Goal: Navigation & Orientation: Find specific page/section

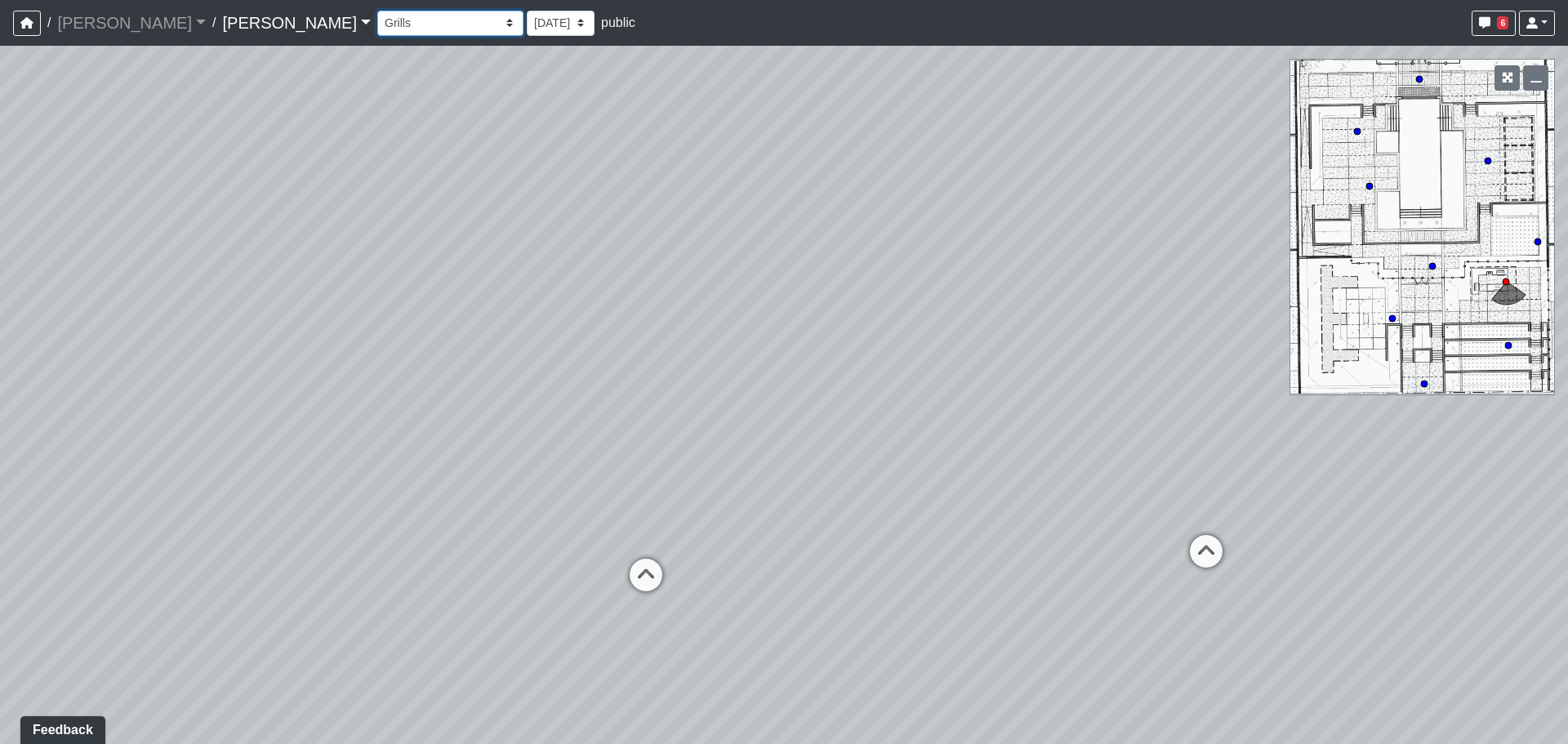
drag, startPoint x: 315, startPoint y: 25, endPoint x: 313, endPoint y: 35, distance: 10.2
click at [378, 25] on select "Conference Room Conference Room 2 Counter Entrance Pod Pod 2 Pod Entry Carriage…" at bounding box center [450, 22] width 146 height 25
click at [378, 10] on select "Conference Room Conference Room 2 Counter Entrance Pod Pod 2 Pod Entry Carriage…" at bounding box center [450, 22] width 146 height 25
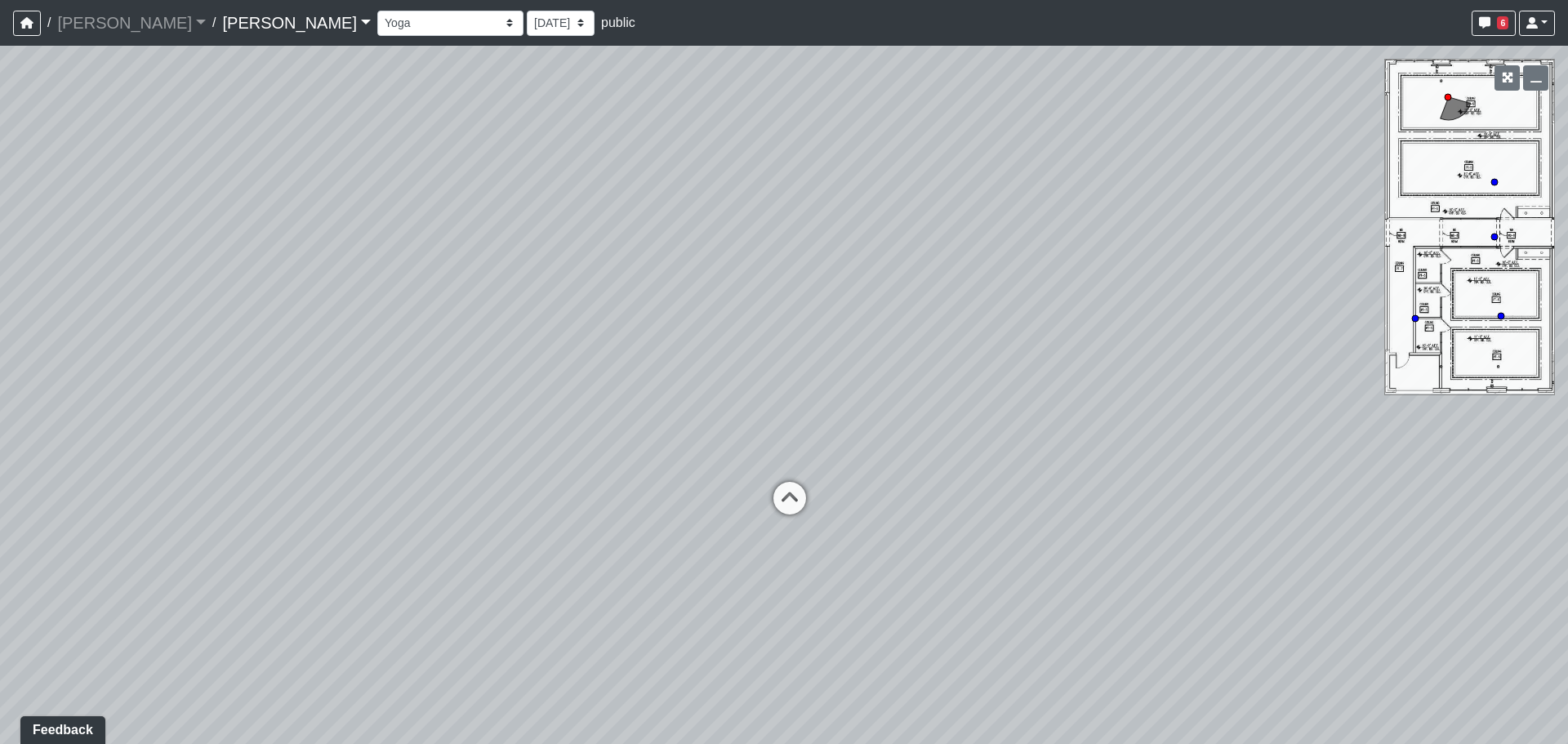
drag, startPoint x: 682, startPoint y: 361, endPoint x: 808, endPoint y: 332, distance: 129.3
click at [808, 332] on div "Loading... Third Level Seating Loading... Grass Loungers Loading... Pool Lounge…" at bounding box center [784, 394] width 1568 height 698
click at [953, 395] on div "Loading... Third Level Seating Loading... Grass Loungers Loading... Pool Lounge…" at bounding box center [784, 394] width 1568 height 698
click at [925, 468] on div "Loading... Third Level Seating Loading... Grass Loungers Loading... Pool Lounge…" at bounding box center [784, 394] width 1568 height 698
click at [783, 499] on icon at bounding box center [777, 508] width 49 height 49
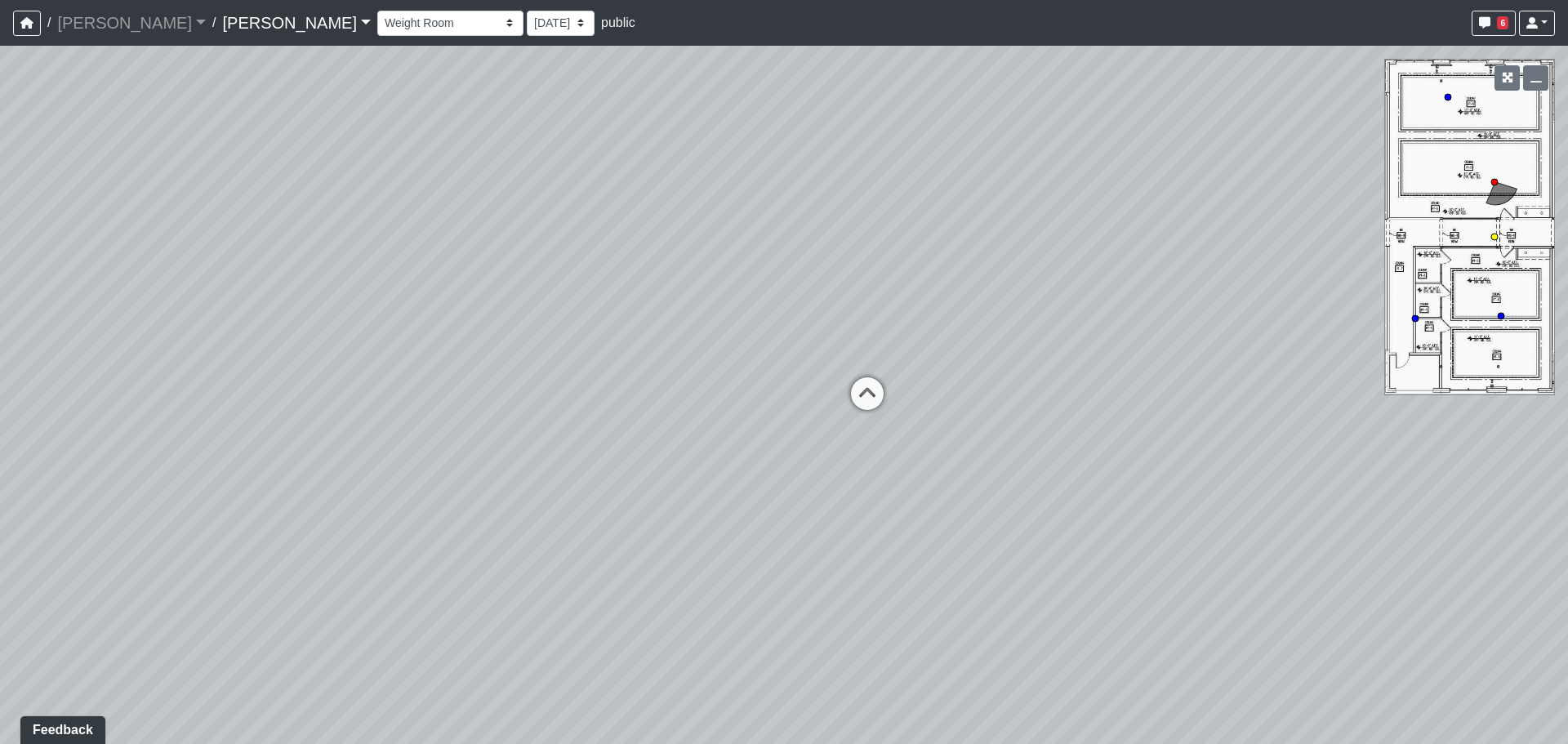
click at [871, 396] on icon at bounding box center [867, 402] width 49 height 49
click at [745, 339] on icon at bounding box center [756, 362] width 49 height 49
select select "crE15RyHj4F8cXnkqaeQuo"
drag, startPoint x: 1162, startPoint y: 482, endPoint x: 887, endPoint y: 187, distance: 403.3
click at [893, 194] on div "Loading... Third Level Seating Loading... Grass Loungers Loading... Pool Lounge…" at bounding box center [784, 394] width 1568 height 698
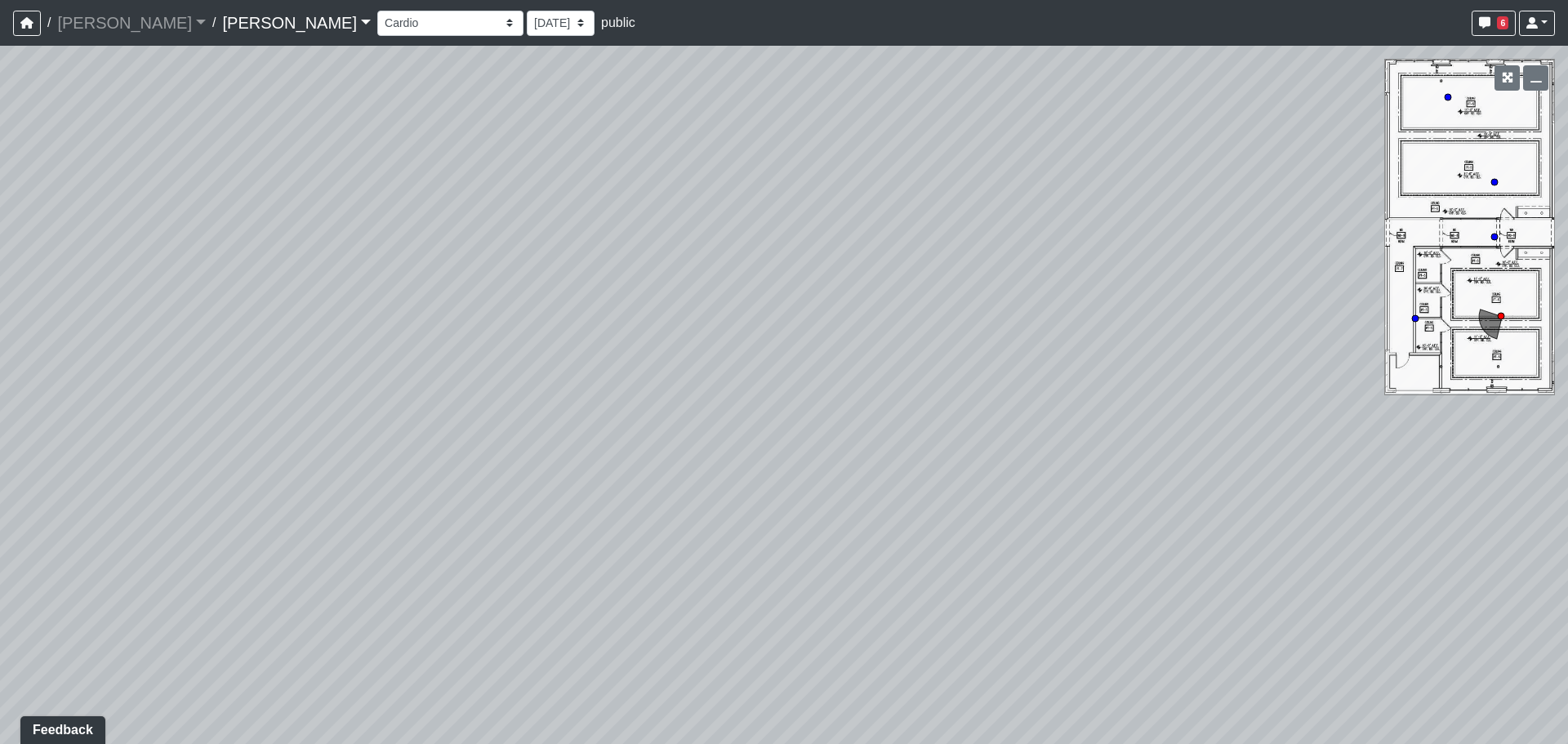
drag, startPoint x: 1102, startPoint y: 330, endPoint x: 791, endPoint y: 303, distance: 312.2
click at [791, 302] on div "Loading... Third Level Seating Loading... Grass Loungers Loading... Pool Lounge…" at bounding box center [784, 394] width 1568 height 698
drag, startPoint x: 983, startPoint y: 254, endPoint x: 886, endPoint y: 414, distance: 187.1
click at [870, 508] on div "Loading... Third Level Seating Loading... Grass Loungers Loading... Pool Lounge…" at bounding box center [784, 394] width 1568 height 698
drag, startPoint x: 802, startPoint y: 417, endPoint x: 606, endPoint y: 370, distance: 201.6
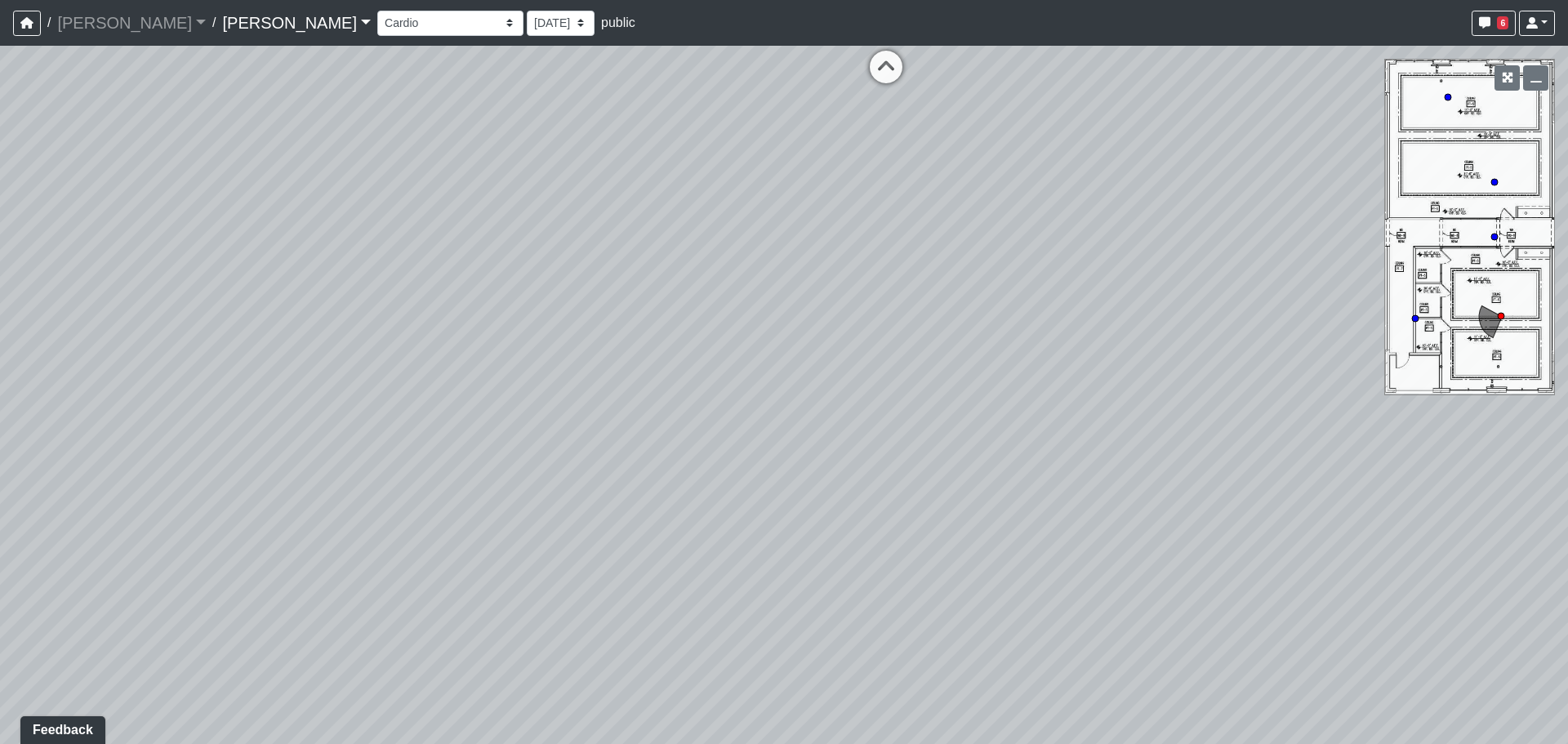
click at [613, 393] on div "Loading... Third Level Seating Loading... Grass Loungers Loading... Pool Lounge…" at bounding box center [784, 394] width 1568 height 698
drag, startPoint x: 892, startPoint y: 438, endPoint x: 647, endPoint y: 545, distance: 267.3
click at [647, 545] on div "Loading... Third Level Seating Loading... Grass Loungers Loading... Pool Lounge…" at bounding box center [784, 394] width 1568 height 698
drag, startPoint x: 743, startPoint y: 398, endPoint x: 676, endPoint y: 540, distance: 157.0
click at [676, 540] on div "Loading... Third Level Seating Loading... Grass Loungers Loading... Pool Lounge…" at bounding box center [784, 394] width 1568 height 698
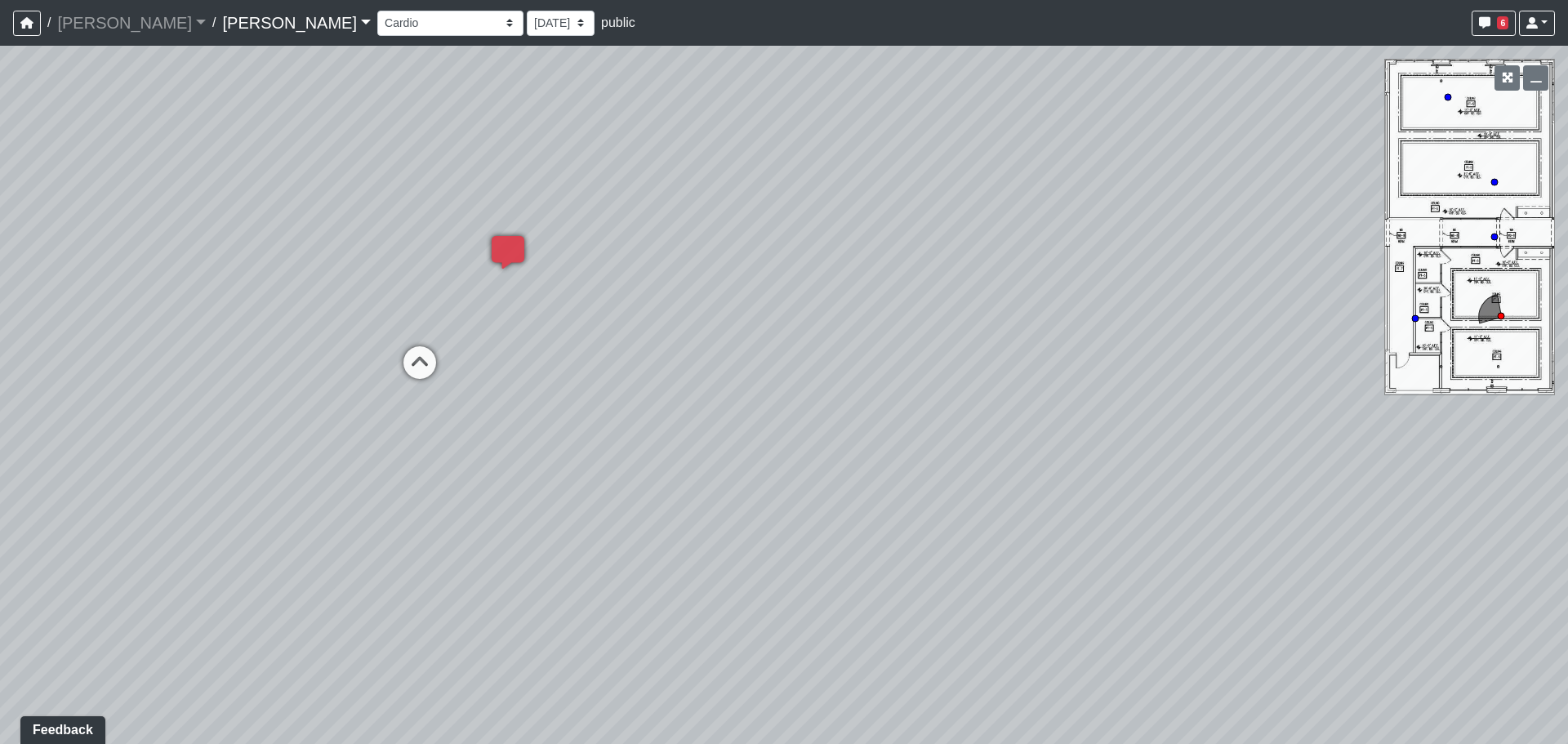
drag, startPoint x: 590, startPoint y: 448, endPoint x: 998, endPoint y: 516, distance: 413.6
click at [998, 516] on div "Loading... Third Level Seating Loading... Grass Loungers Loading... Pool Lounge…" at bounding box center [784, 394] width 1568 height 698
drag, startPoint x: 956, startPoint y: 442, endPoint x: 899, endPoint y: 241, distance: 208.9
click at [919, 232] on div "Loading... Third Level Seating Loading... Grass Loungers Loading... Pool Lounge…" at bounding box center [784, 394] width 1568 height 698
drag, startPoint x: 622, startPoint y: 344, endPoint x: 959, endPoint y: 340, distance: 337.0
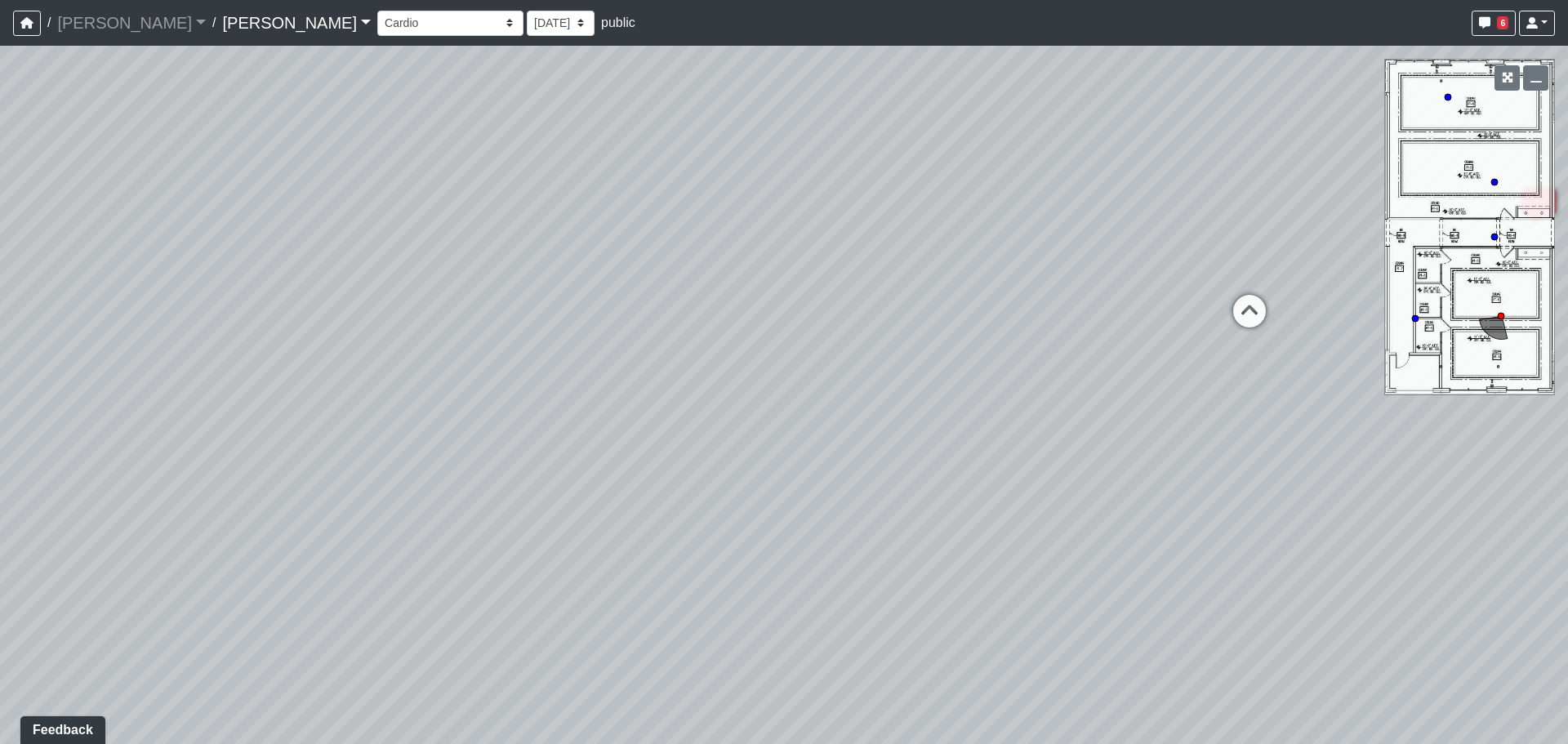
click at [1197, 362] on div "Loading... Third Level Seating Loading... Grass Loungers Loading... Pool Lounge…" at bounding box center [784, 394] width 1568 height 698
drag, startPoint x: 785, startPoint y: 331, endPoint x: 846, endPoint y: 346, distance: 62.8
click at [1037, 316] on div "Loading... Third Level Seating Loading... Grass Loungers Loading... Pool Lounge…" at bounding box center [784, 394] width 1568 height 698
drag, startPoint x: 803, startPoint y: 424, endPoint x: 510, endPoint y: 429, distance: 293.0
click at [519, 429] on div "Loading... Third Level Seating Loading... Grass Loungers Loading... Pool Lounge…" at bounding box center [784, 394] width 1568 height 698
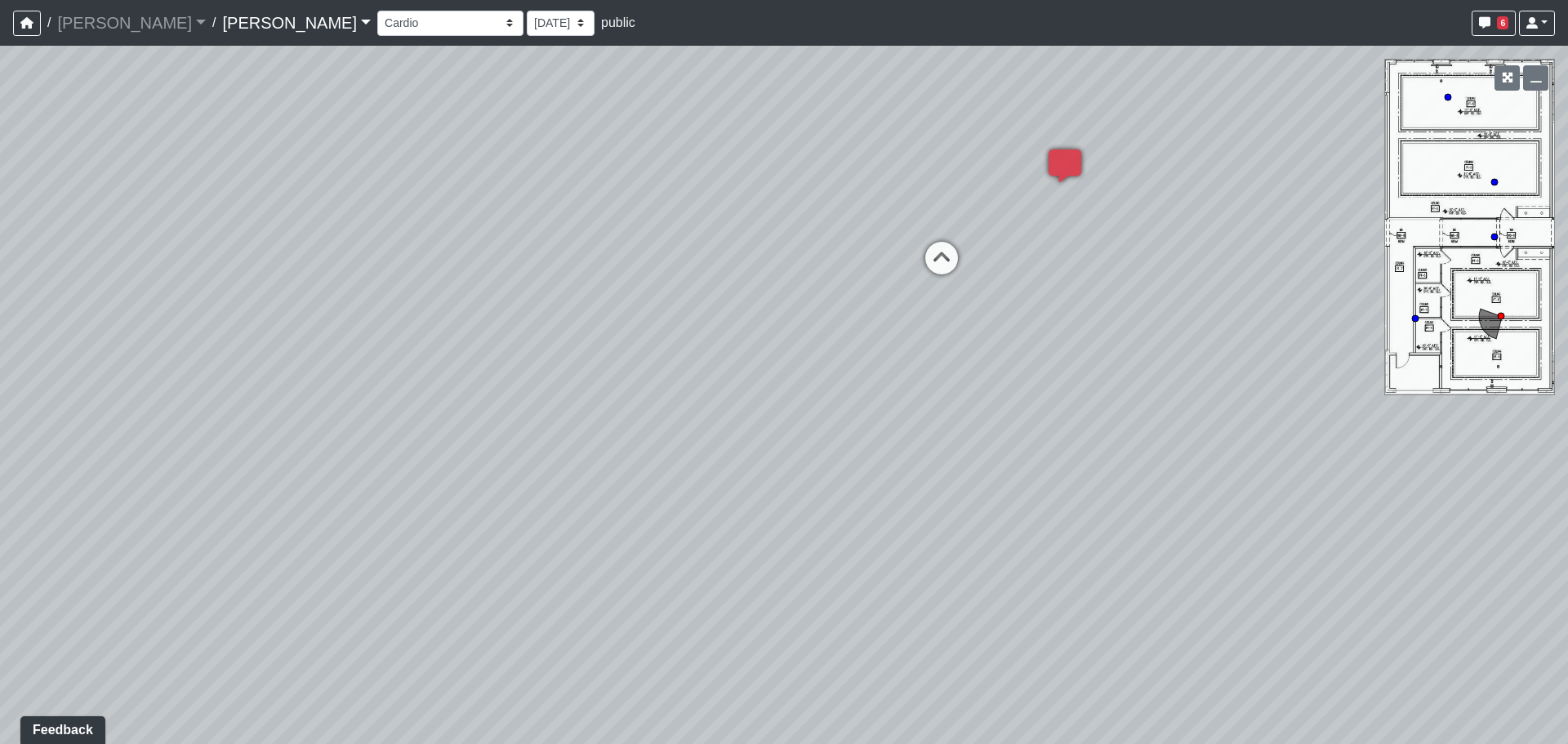
drag, startPoint x: 742, startPoint y: 431, endPoint x: 441, endPoint y: 430, distance: 301.0
click at [444, 433] on div "Loading... Third Level Seating Loading... Grass Loungers Loading... Pool Lounge…" at bounding box center [784, 394] width 1568 height 698
drag, startPoint x: 688, startPoint y: 416, endPoint x: 427, endPoint y: 458, distance: 264.4
click at [427, 458] on div "Loading... Third Level Seating Loading... Grass Loungers Loading... Pool Lounge…" at bounding box center [784, 394] width 1568 height 698
click at [640, 190] on icon at bounding box center [664, 212] width 49 height 49
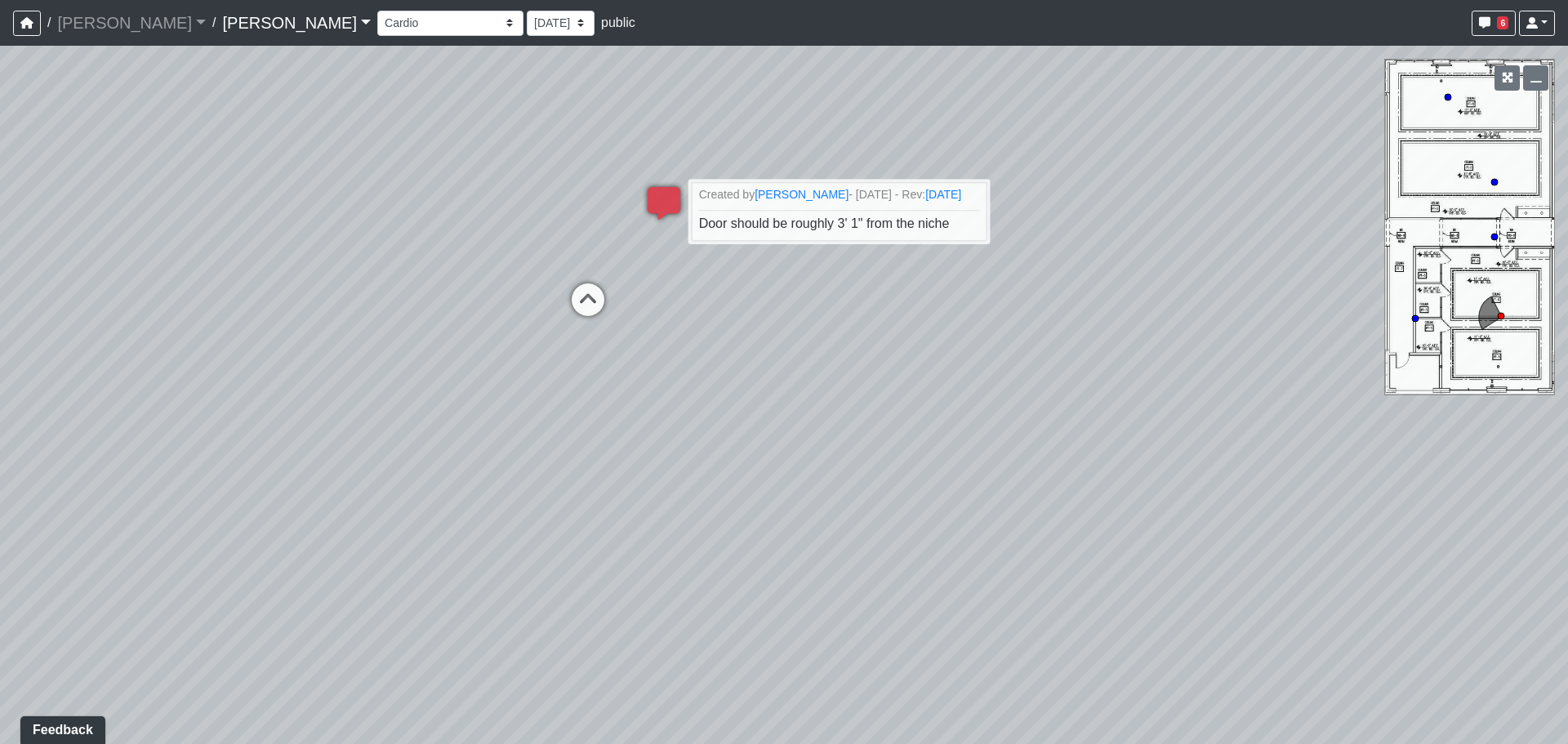
click at [748, 385] on div "Loading... Third Level Seating Loading... Grass Loungers Loading... Pool Lounge…" at bounding box center [784, 394] width 1568 height 698
drag, startPoint x: 1121, startPoint y: 562, endPoint x: 873, endPoint y: 499, distance: 255.9
click at [760, 515] on div "Loading... Third Level Seating Loading... Grass Loungers Loading... Pool Lounge…" at bounding box center [784, 394] width 1568 height 698
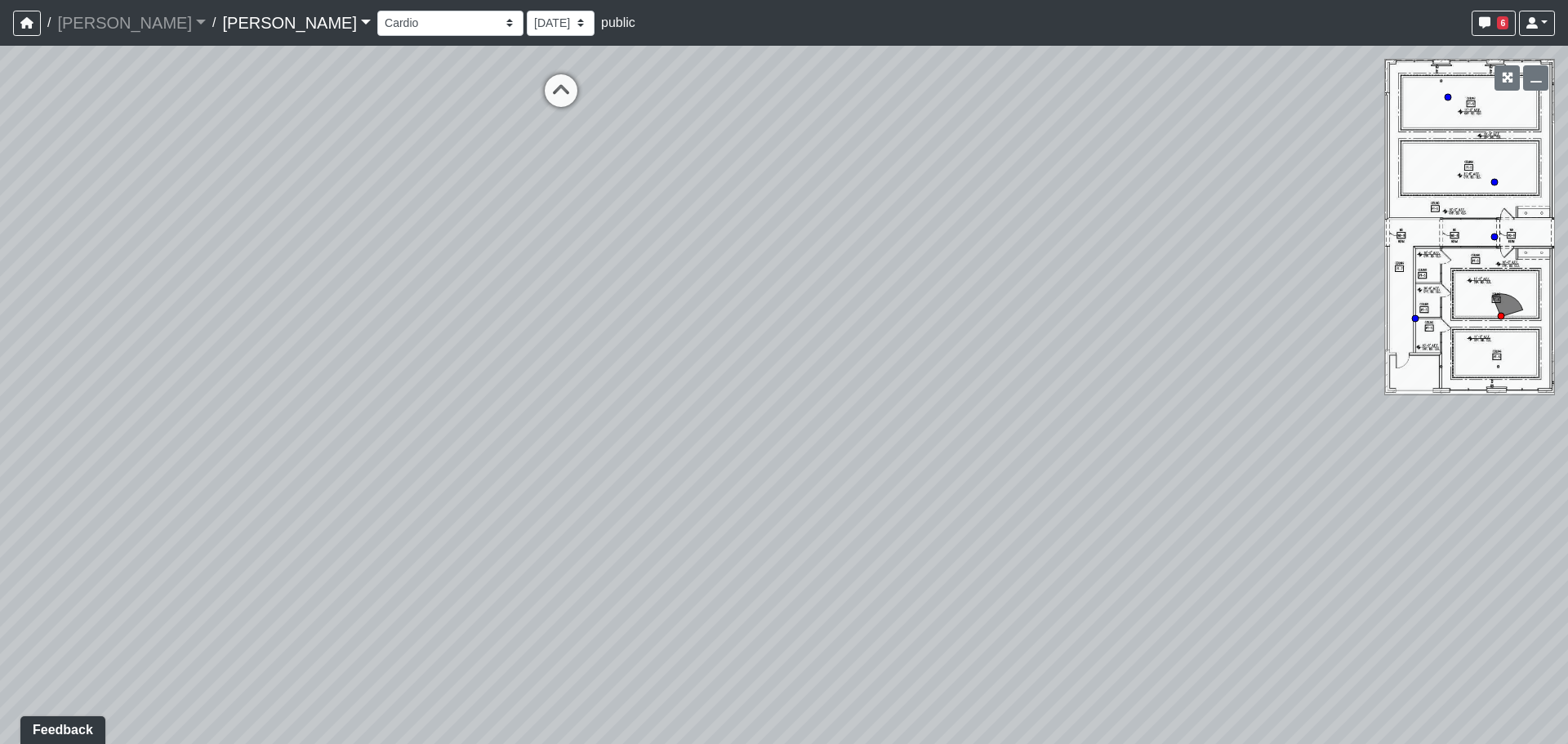
click at [876, 682] on div "Loading... Third Level Seating Loading... Grass Loungers Loading... Pool Lounge…" at bounding box center [784, 394] width 1568 height 698
drag, startPoint x: 1003, startPoint y: 504, endPoint x: 1286, endPoint y: 728, distance: 360.9
click at [1286, 728] on div "Loading... Third Level Seating Loading... Grass Loungers Loading... Pool Lounge…" at bounding box center [784, 394] width 1568 height 698
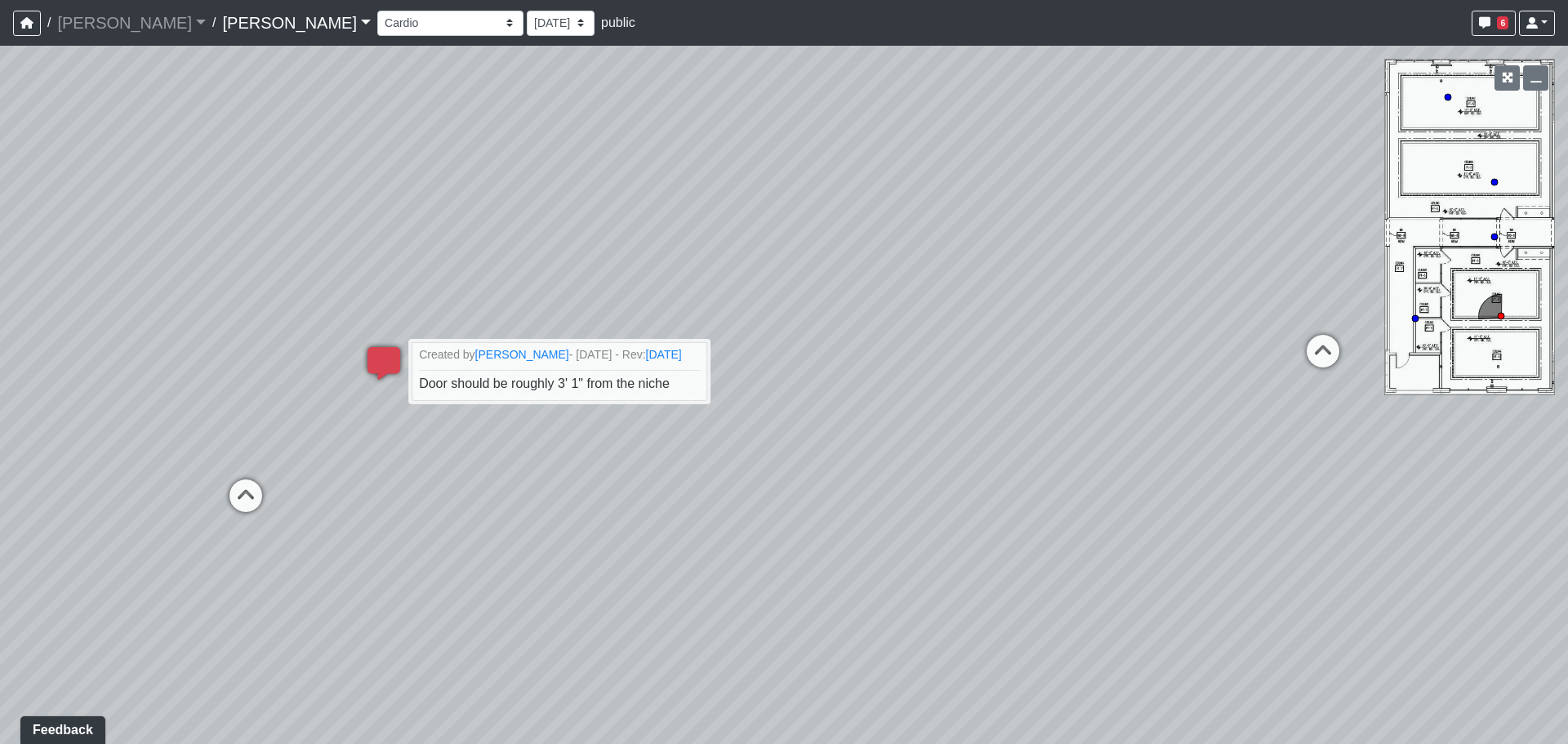
drag, startPoint x: 510, startPoint y: 543, endPoint x: 1200, endPoint y: 565, distance: 690.4
click at [1200, 565] on div "Loading... Third Level Seating Loading... Grass Loungers Loading... Pool Lounge…" at bounding box center [784, 394] width 1568 height 698
